Goal: Task Accomplishment & Management: Manage account settings

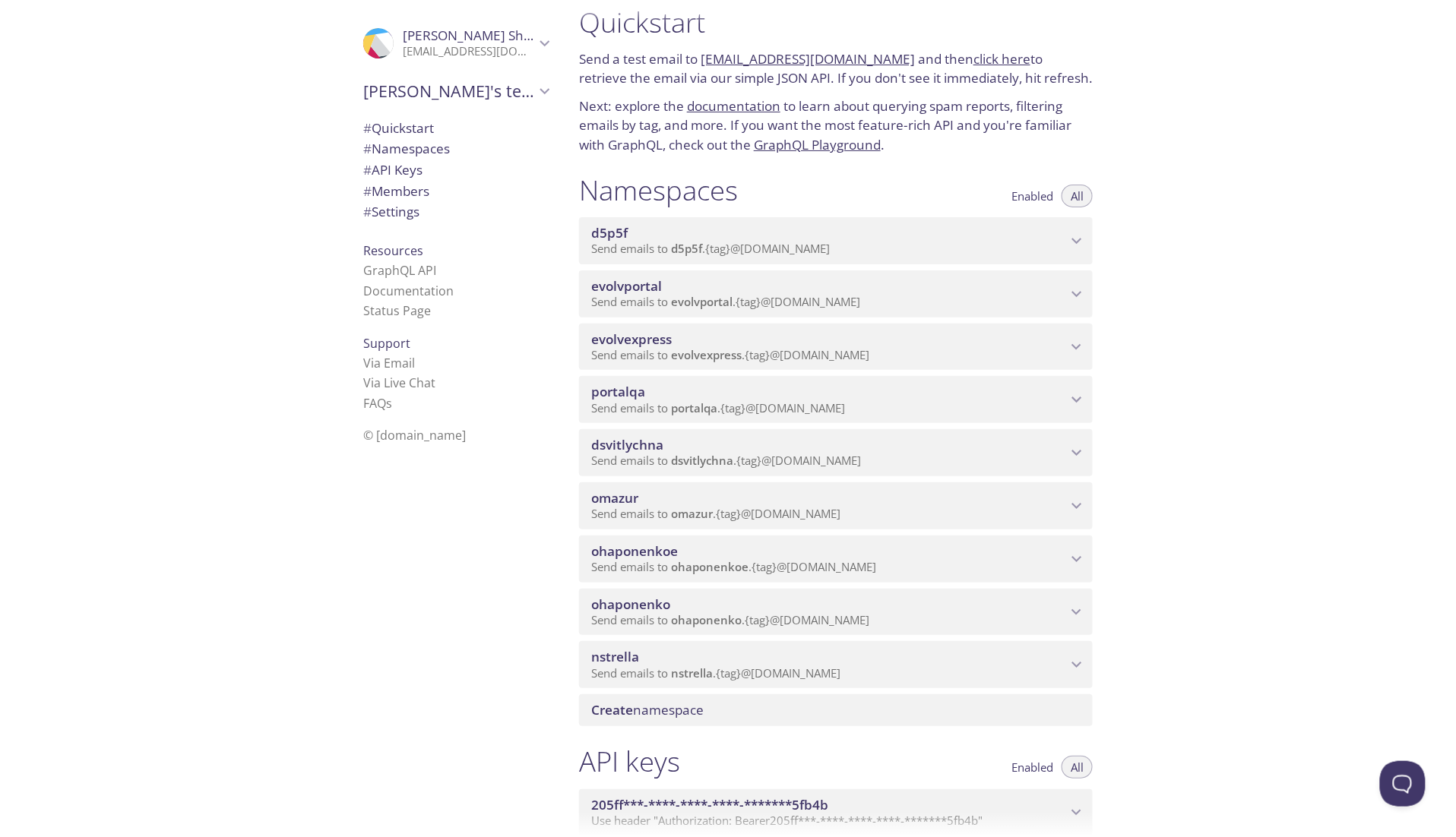
scroll to position [20, 0]
click at [653, 664] on span "nstrella" at bounding box center [829, 655] width 475 height 16
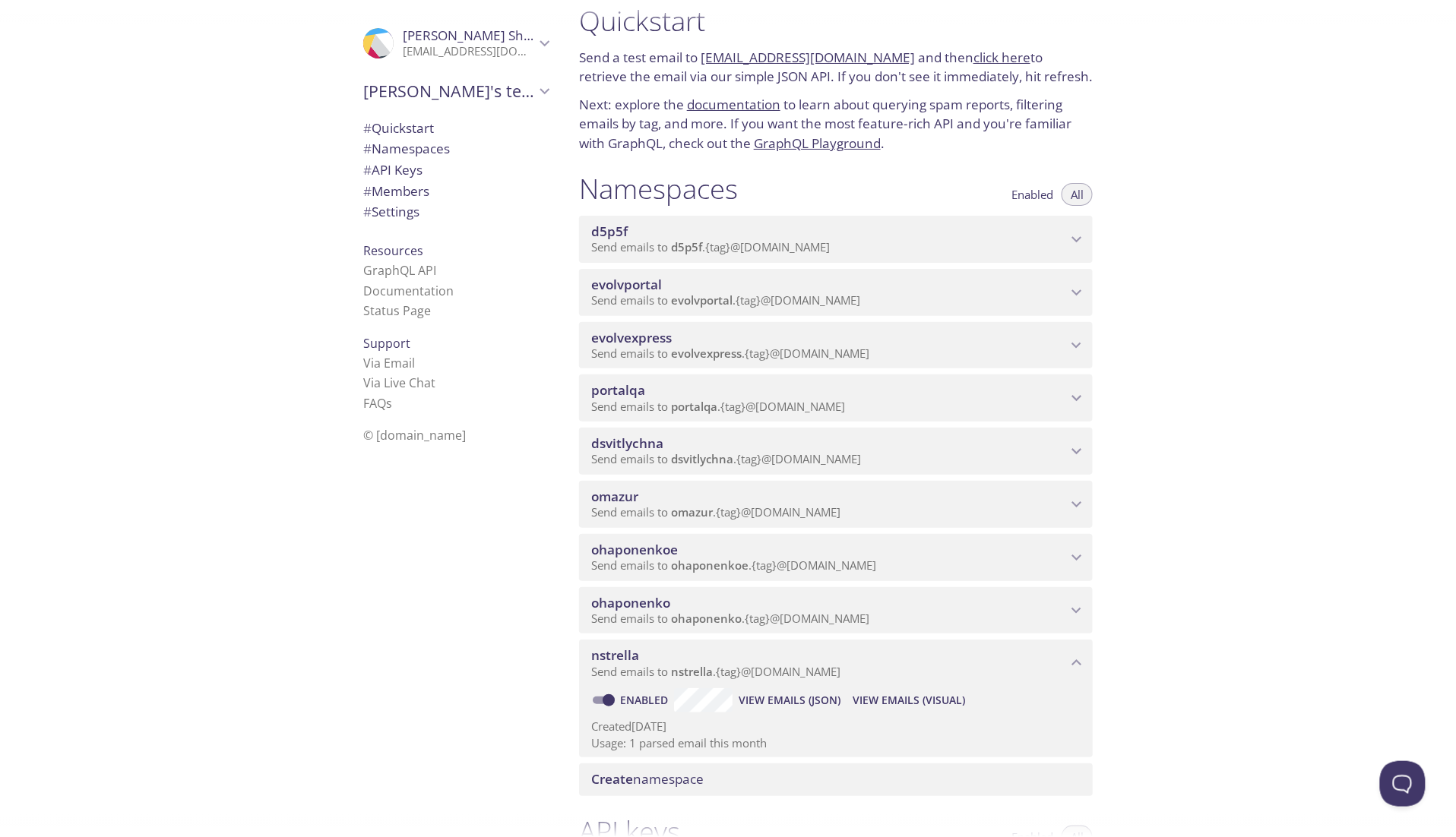
click at [710, 293] on span "evolvportal" at bounding box center [829, 284] width 475 height 16
